Goal: Task Accomplishment & Management: Complete application form

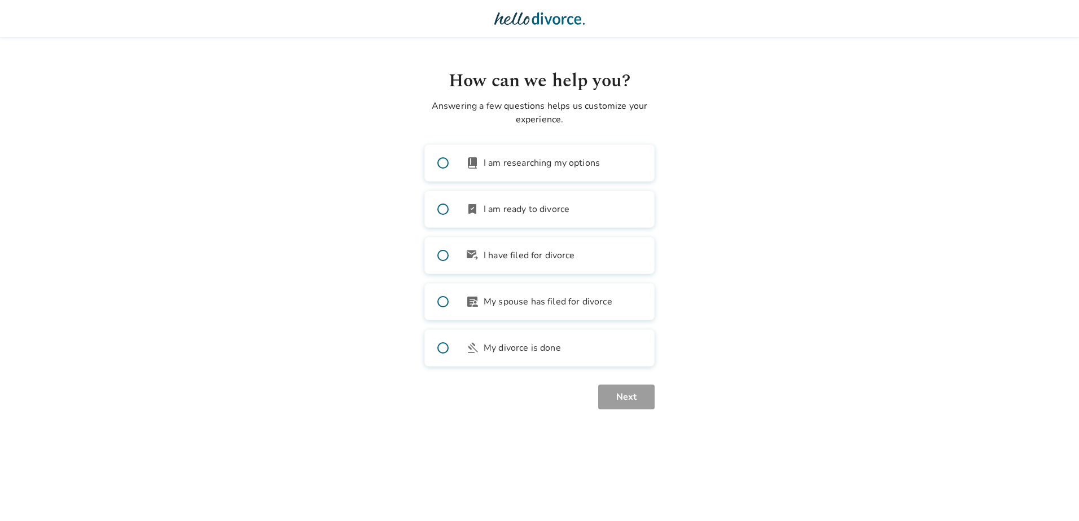
click at [796, 163] on body "How can we help you? Answering a few questions helps us customize your experien…" at bounding box center [539, 205] width 1079 height 410
click at [631, 215] on label "bookmark_check I am ready to divorce" at bounding box center [539, 209] width 230 height 37
click at [313, 331] on body "How can we help you? Answering a few questions helps us customize your experien…" at bounding box center [539, 205] width 1079 height 410
click at [713, 139] on body "How can we help you? Answering a few questions helps us customize your experien…" at bounding box center [539, 205] width 1079 height 410
